Goal: Transaction & Acquisition: Download file/media

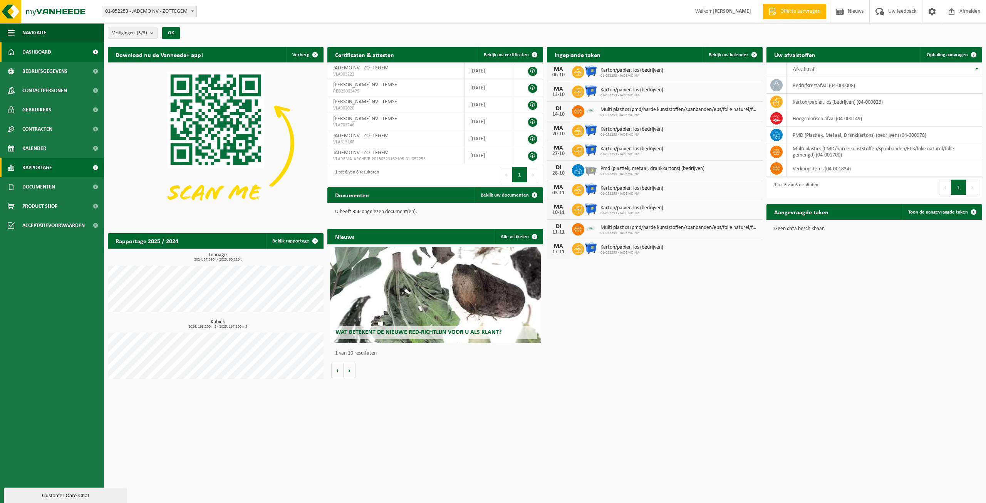
click at [70, 174] on link "Rapportage" at bounding box center [52, 167] width 104 height 19
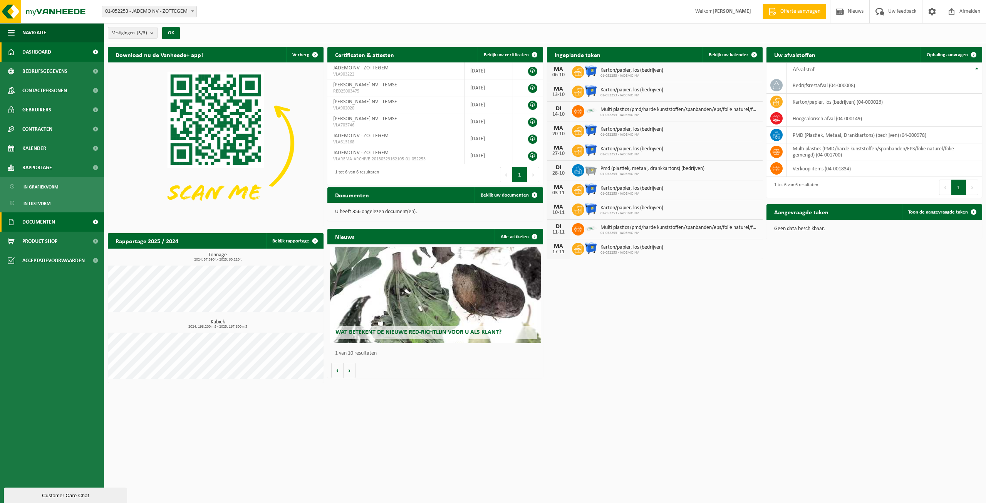
click at [55, 224] on span "Documenten" at bounding box center [38, 221] width 33 height 19
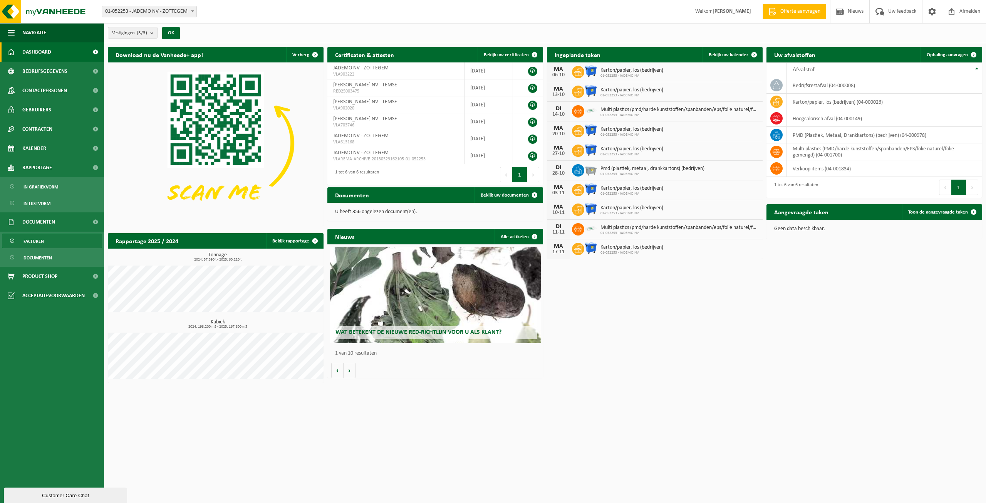
click at [52, 236] on link "Facturen" at bounding box center [52, 240] width 100 height 15
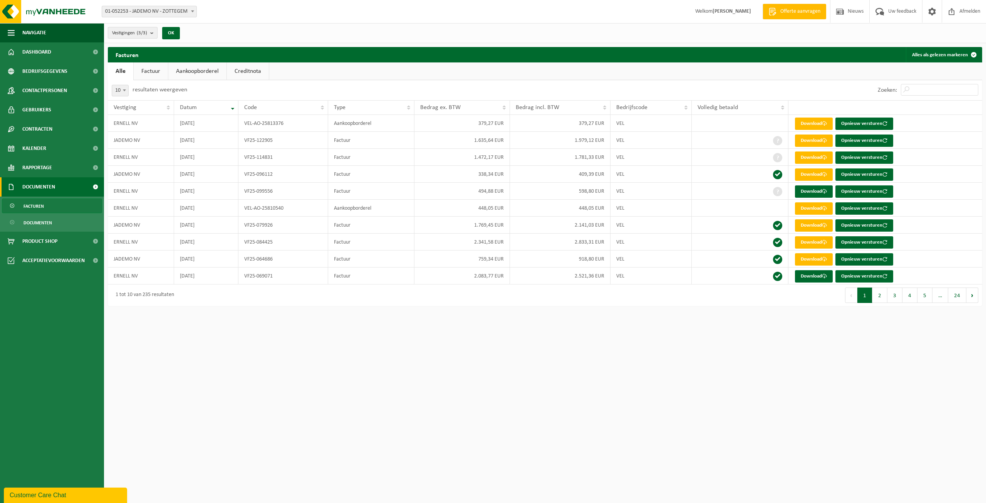
click at [152, 34] on b "submit" at bounding box center [153, 32] width 7 height 11
click at [218, 57] on button "Alles deselecteren" at bounding box center [201, 50] width 57 height 15
checkbox input "false"
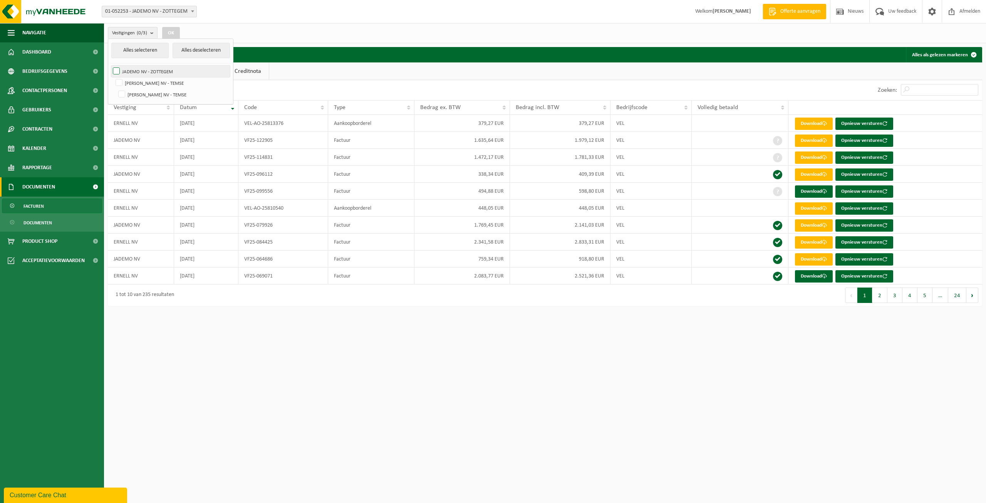
click at [156, 69] on label "JADEMO NV - ZOTTEGEM" at bounding box center [170, 71] width 119 height 12
click at [110, 65] on input "JADEMO NV - ZOTTEGEM" at bounding box center [110, 65] width 0 height 0
click at [175, 32] on button "OK" at bounding box center [171, 33] width 18 height 12
click at [201, 67] on link "Aankoopborderel" at bounding box center [197, 71] width 58 height 18
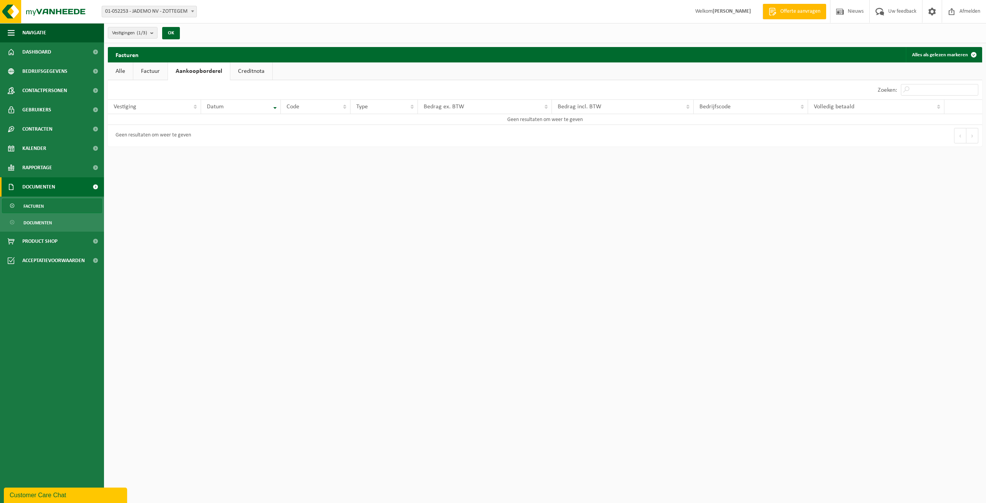
click at [156, 66] on link "Factuur" at bounding box center [150, 71] width 34 height 18
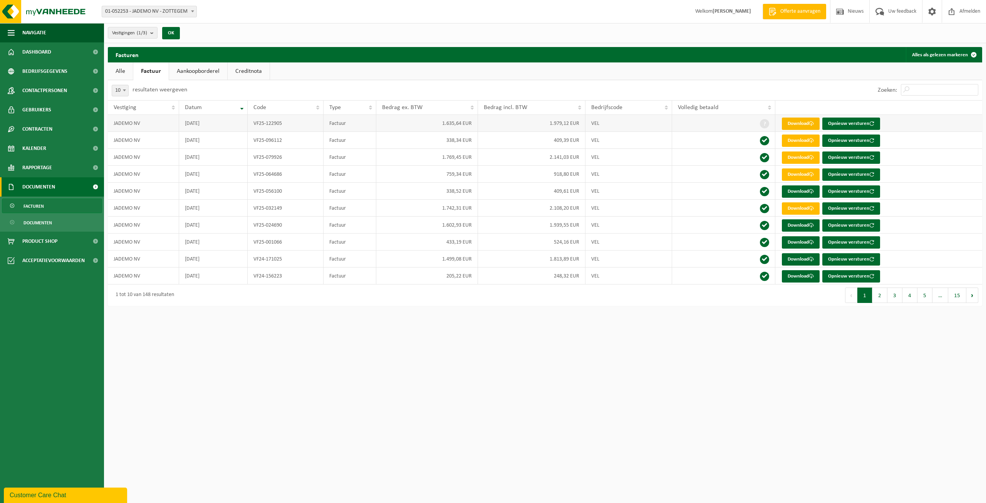
click at [806, 122] on link "Download" at bounding box center [801, 123] width 38 height 12
click at [141, 33] on count "(1/3)" at bounding box center [142, 32] width 10 height 5
click at [119, 73] on label "JADEMO NV - ZOTTEGEM" at bounding box center [170, 71] width 119 height 12
click at [110, 65] on input "JADEMO NV - ZOTTEGEM" at bounding box center [110, 65] width 0 height 0
checkbox input "false"
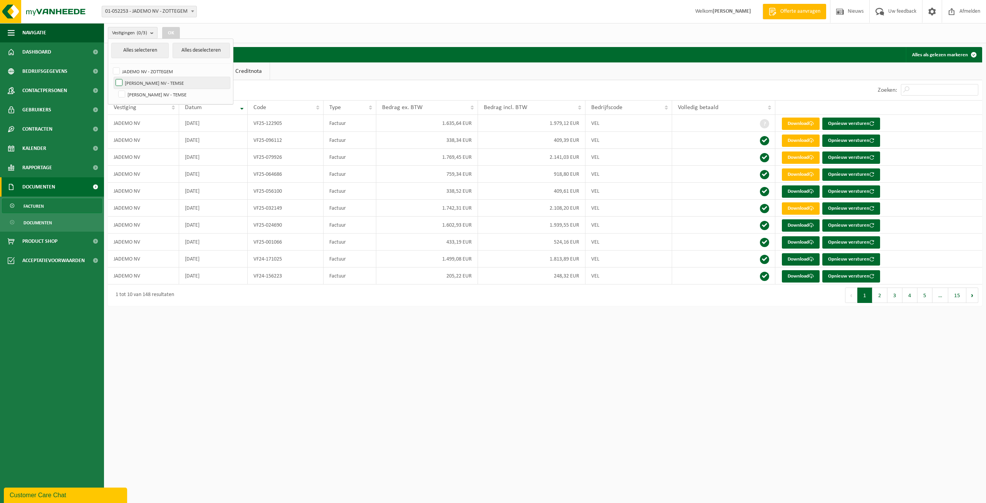
click at [118, 80] on label "[PERSON_NAME] NV - TEMSE" at bounding box center [172, 83] width 116 height 12
click at [113, 77] on input "[PERSON_NAME] NV - TEMSE" at bounding box center [112, 77] width 0 height 0
click at [186, 47] on button "Alles deselecteren" at bounding box center [201, 50] width 57 height 15
click at [126, 85] on label "[PERSON_NAME] NV - TEMSE" at bounding box center [172, 83] width 116 height 12
click at [113, 77] on input "[PERSON_NAME] NV - TEMSE" at bounding box center [112, 77] width 0 height 0
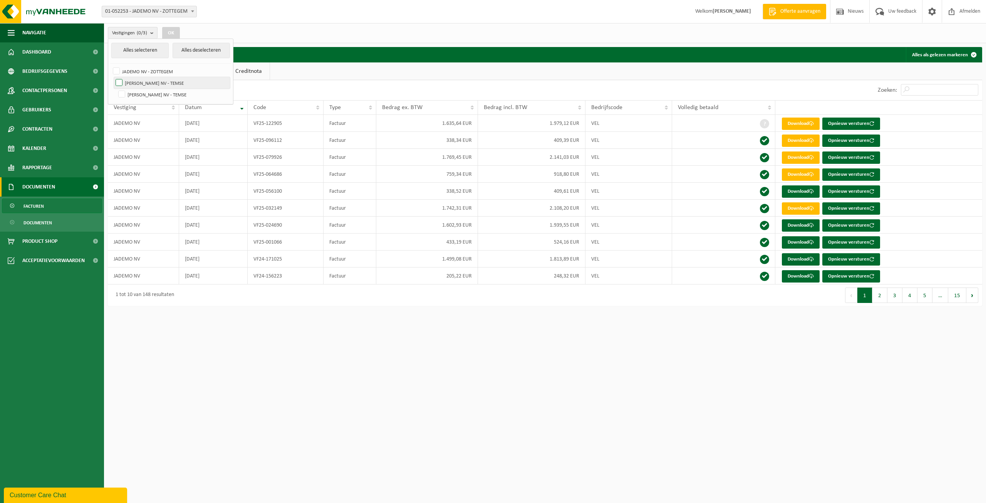
checkbox input "true"
click at [173, 35] on button "OK" at bounding box center [171, 33] width 18 height 12
click at [195, 70] on link "Aankoopborderel" at bounding box center [198, 71] width 58 height 18
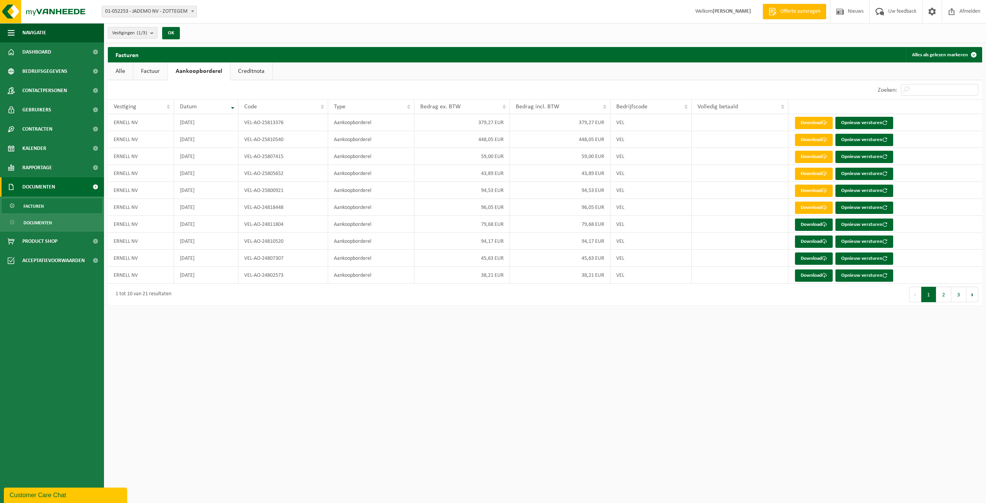
click at [159, 69] on link "Factuur" at bounding box center [150, 71] width 34 height 18
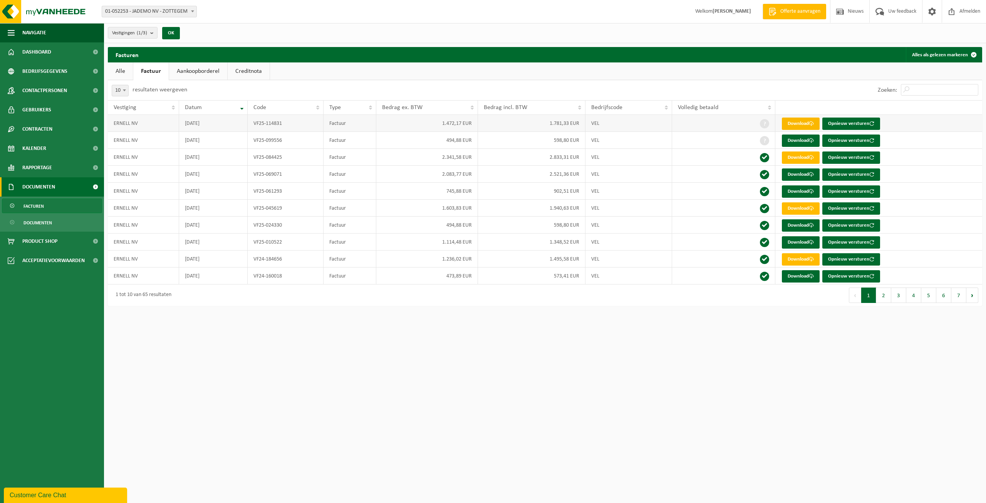
click at [793, 121] on link "Download" at bounding box center [801, 123] width 38 height 12
click at [802, 125] on link "Download" at bounding box center [801, 123] width 38 height 12
click at [151, 30] on button "Vestigingen (1/3)" at bounding box center [133, 33] width 50 height 12
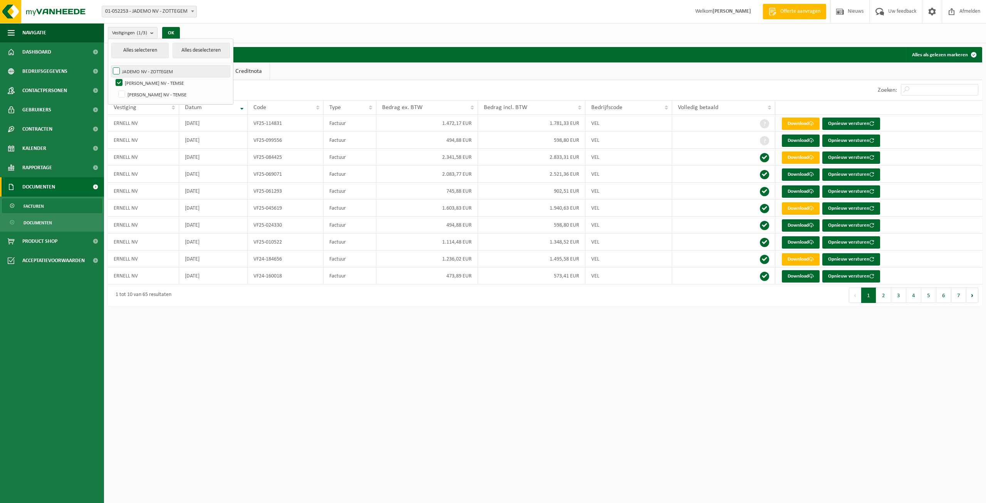
click at [140, 71] on label "JADEMO NV - ZOTTEGEM" at bounding box center [170, 71] width 119 height 12
click at [110, 65] on input "JADEMO NV - ZOTTEGEM" at bounding box center [110, 65] width 0 height 0
checkbox input "true"
click at [133, 81] on label "[PERSON_NAME] NV - TEMSE" at bounding box center [172, 83] width 116 height 12
click at [113, 77] on input "[PERSON_NAME] NV - TEMSE" at bounding box center [112, 77] width 0 height 0
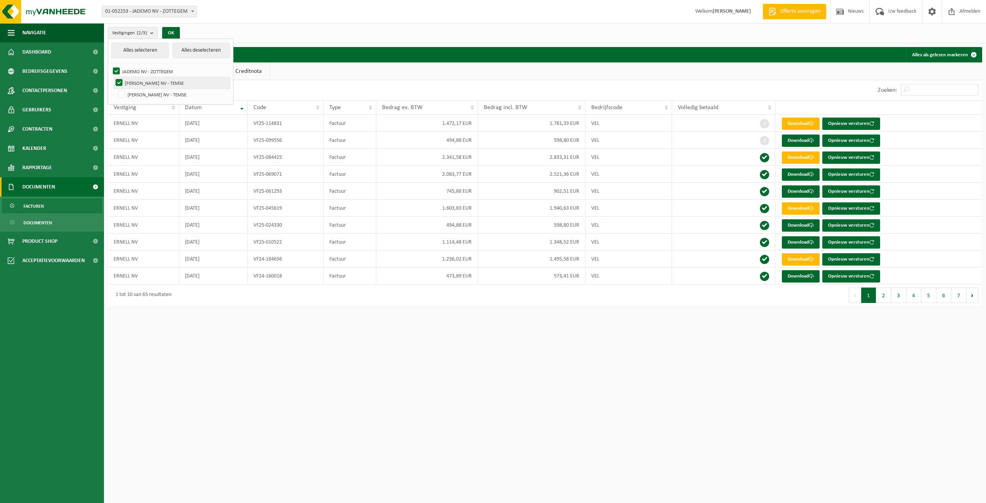
checkbox input "false"
click at [171, 31] on button "OK" at bounding box center [171, 33] width 18 height 12
click at [176, 65] on link "Aankoopborderel" at bounding box center [198, 71] width 58 height 18
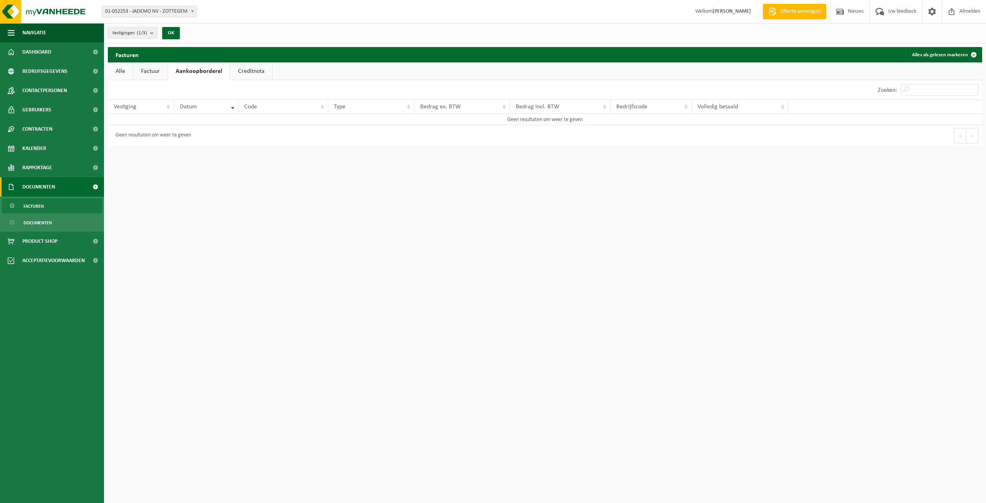
click at [159, 70] on link "Factuur" at bounding box center [150, 71] width 34 height 18
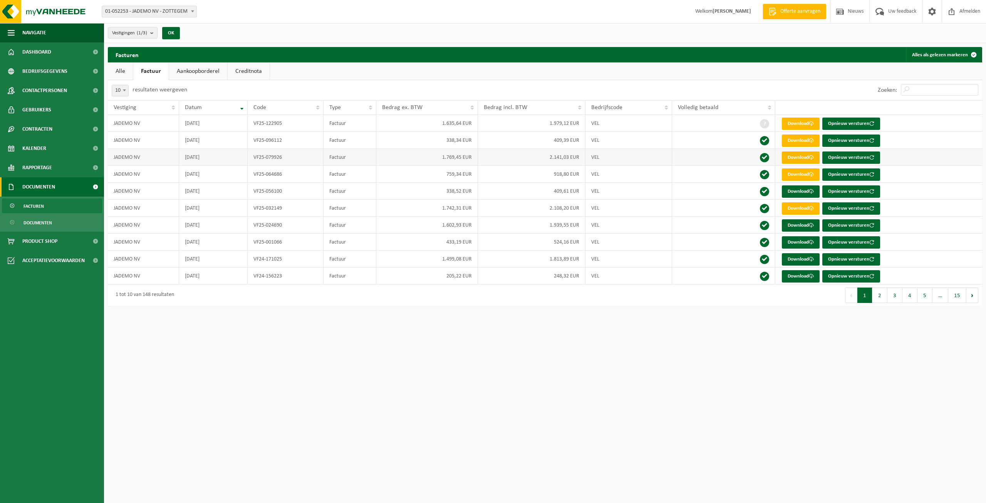
click at [806, 155] on link "Download" at bounding box center [801, 157] width 38 height 12
click at [157, 30] on b "submit" at bounding box center [153, 32] width 7 height 11
click at [122, 70] on label "JADEMO NV - ZOTTEGEM" at bounding box center [170, 71] width 119 height 12
click at [110, 65] on input "JADEMO NV - ZOTTEGEM" at bounding box center [110, 65] width 0 height 0
checkbox input "false"
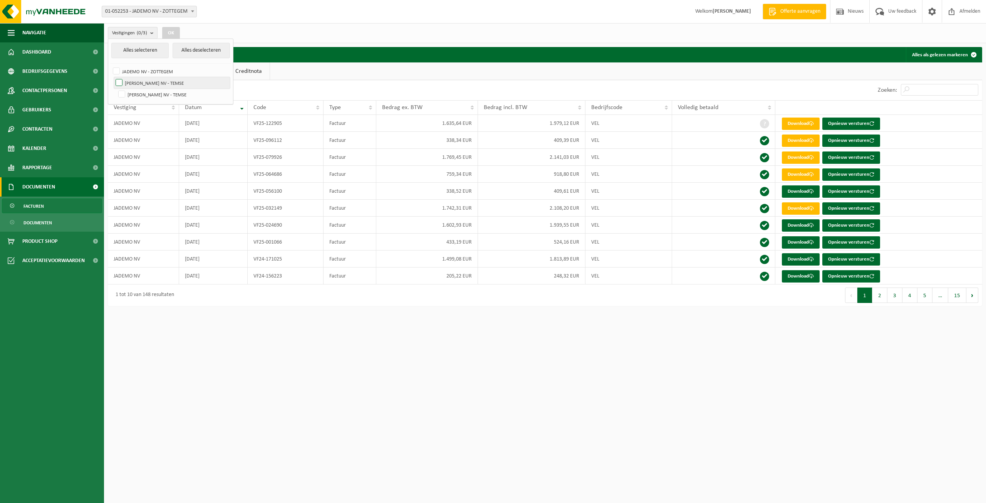
click at [124, 82] on label "[PERSON_NAME] NV - TEMSE" at bounding box center [172, 83] width 116 height 12
click at [113, 77] on input "[PERSON_NAME] NV - TEMSE" at bounding box center [112, 77] width 0 height 0
checkbox input "true"
click at [170, 29] on button "OK" at bounding box center [171, 33] width 18 height 12
click at [176, 35] on button "OK" at bounding box center [171, 33] width 18 height 12
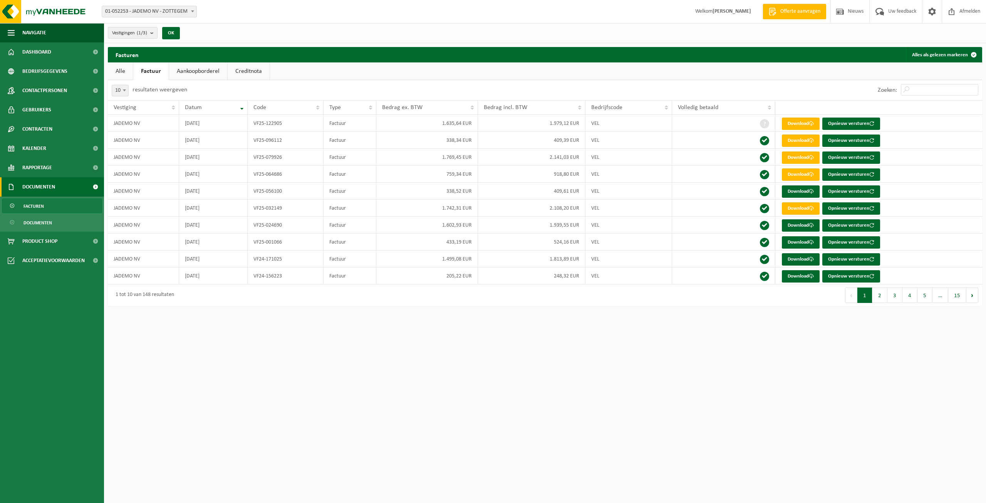
click at [196, 75] on link "Aankoopborderel" at bounding box center [198, 71] width 58 height 18
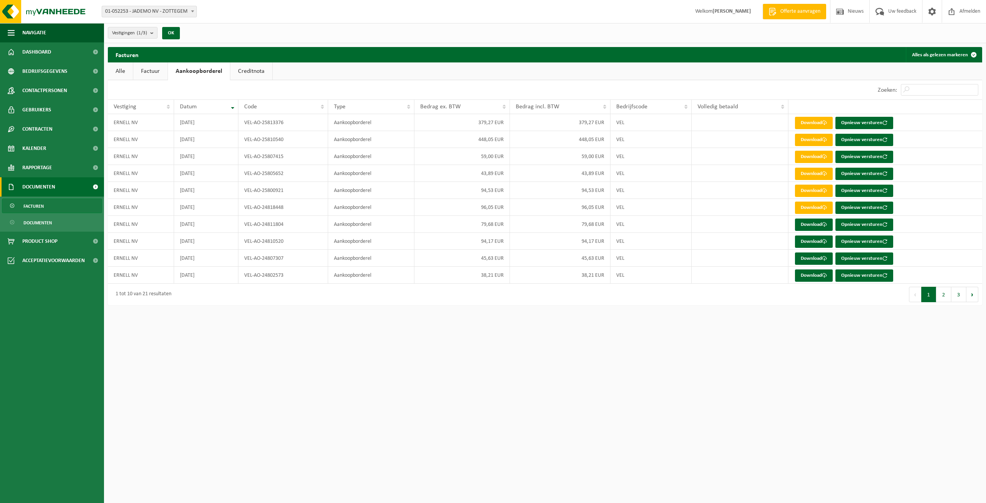
click at [156, 74] on link "Factuur" at bounding box center [150, 71] width 34 height 18
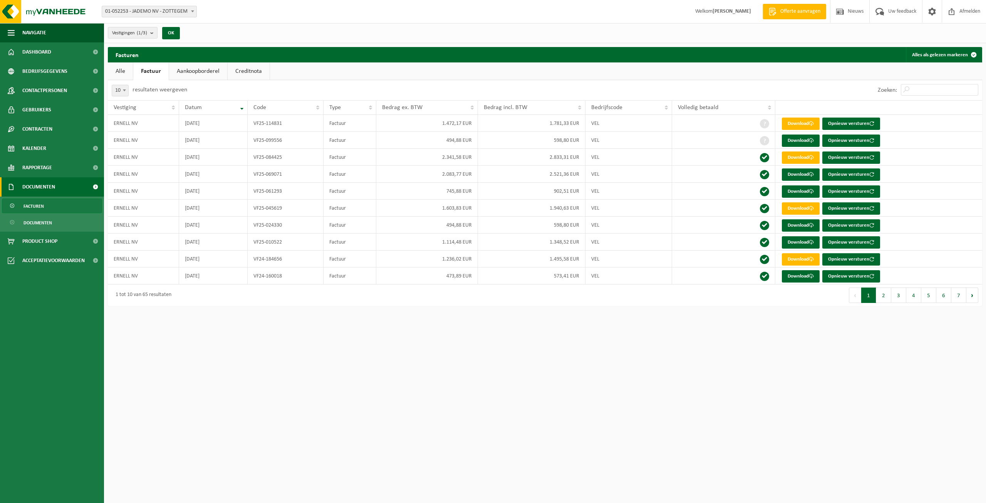
click at [117, 70] on link "Alle" at bounding box center [120, 71] width 25 height 18
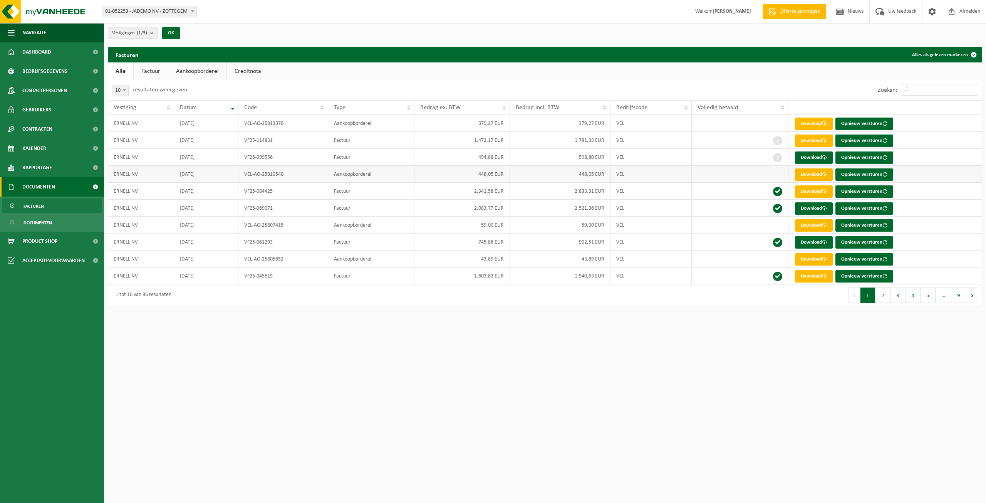
click at [808, 174] on link "Download" at bounding box center [814, 174] width 38 height 12
click at [204, 69] on link "Aankoopborderel" at bounding box center [197, 71] width 58 height 18
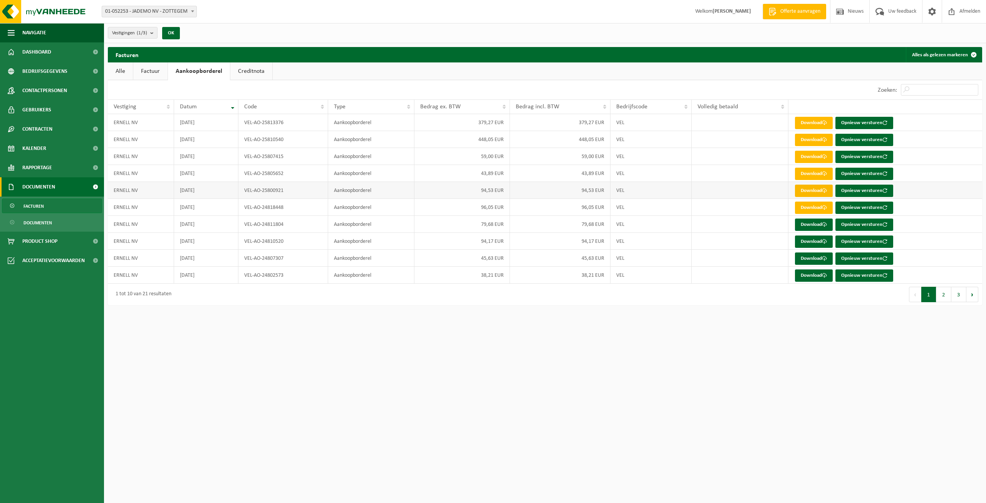
click at [804, 190] on link "Download" at bounding box center [814, 190] width 38 height 12
click at [809, 173] on link "Download" at bounding box center [814, 174] width 38 height 12
click at [806, 157] on link "Download" at bounding box center [814, 157] width 38 height 12
click at [824, 120] on link "Download" at bounding box center [814, 123] width 38 height 12
